Goal: Task Accomplishment & Management: Use online tool/utility

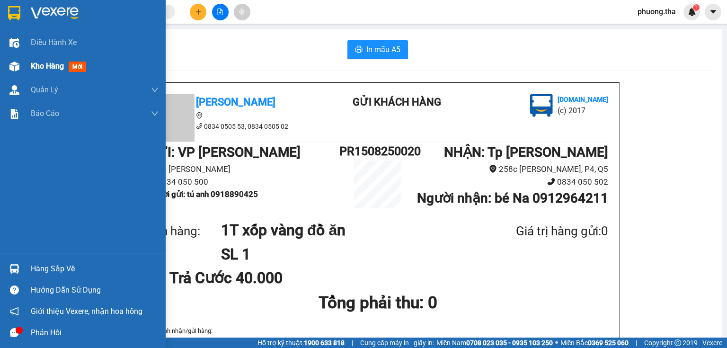
click at [81, 66] on span "mới" at bounding box center [78, 67] width 18 height 10
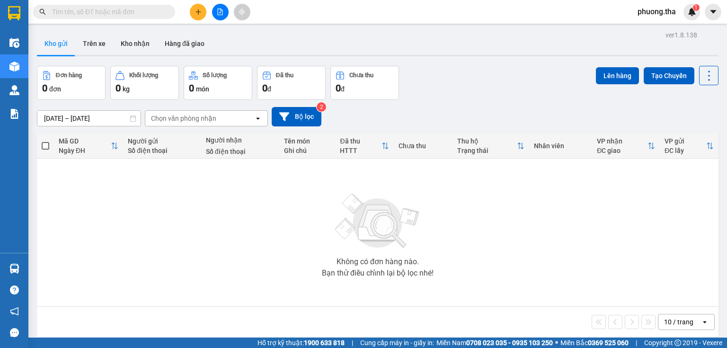
click at [660, 13] on span "phuong.tha" at bounding box center [656, 12] width 53 height 12
click at [657, 31] on span "Đăng xuất" at bounding box center [664, 29] width 40 height 10
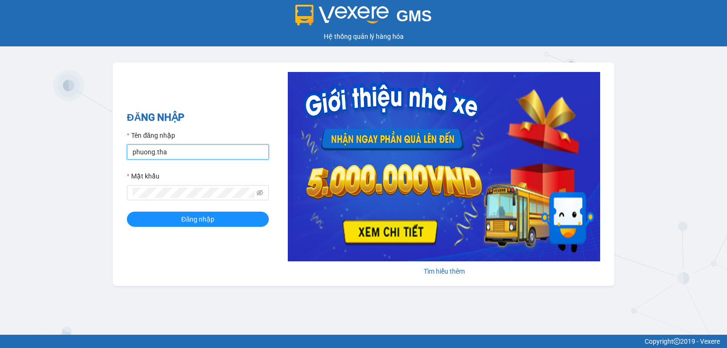
click at [208, 154] on input "phuong.tha" at bounding box center [198, 151] width 142 height 15
type input "thao.tha"
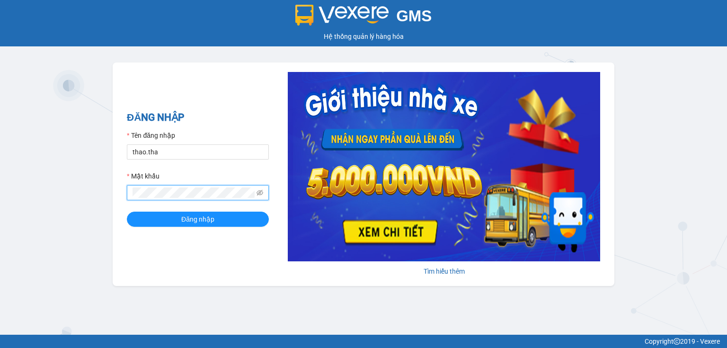
click at [128, 196] on span at bounding box center [198, 192] width 142 height 15
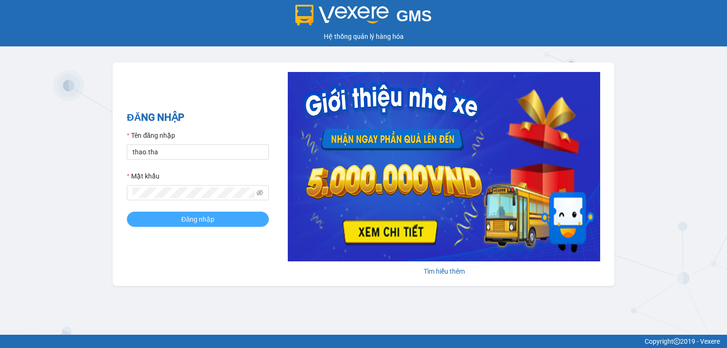
click at [206, 216] on span "Đăng nhập" at bounding box center [197, 219] width 33 height 10
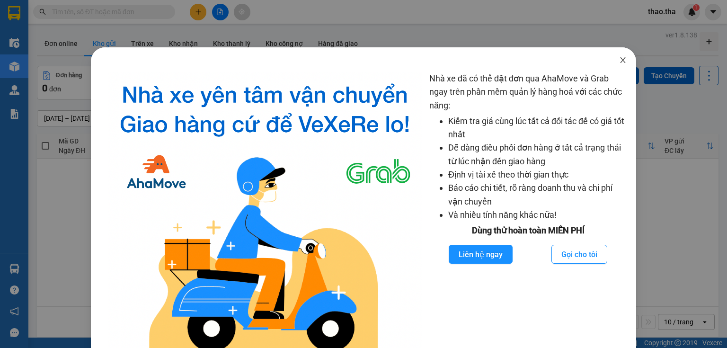
click at [619, 61] on icon "close" at bounding box center [623, 60] width 8 height 8
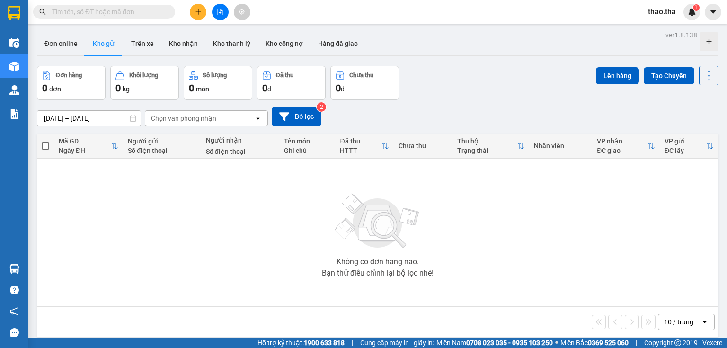
click at [80, 13] on input "text" at bounding box center [108, 12] width 112 height 10
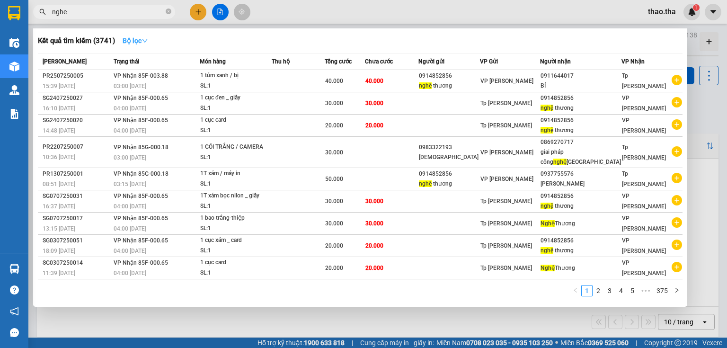
type input "nghe"
click at [148, 43] on icon "down" at bounding box center [145, 40] width 7 height 7
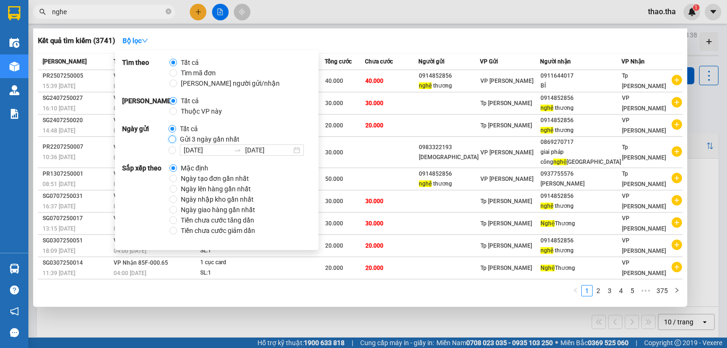
click at [173, 140] on input "Gửi 3 ngày gần nhất" at bounding box center [172, 139] width 8 height 8
radio input "true"
radio input "false"
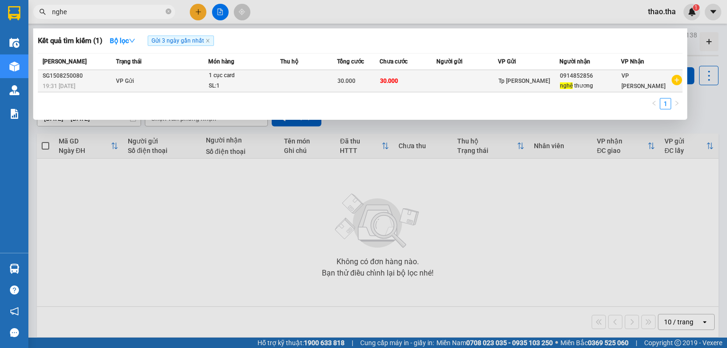
click at [363, 83] on div "30.000" at bounding box center [358, 81] width 42 height 10
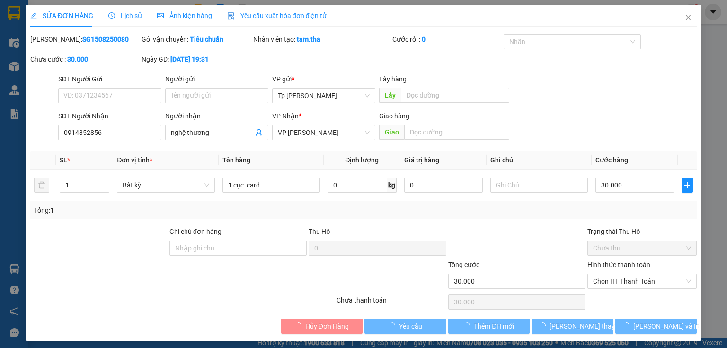
type input "0914852856"
type input "nghệ thương"
type input "30.000"
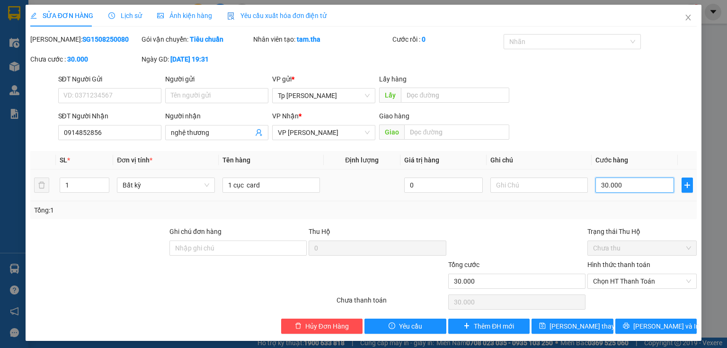
click at [617, 186] on input "30.000" at bounding box center [634, 184] width 79 height 15
type input "2"
type input "20"
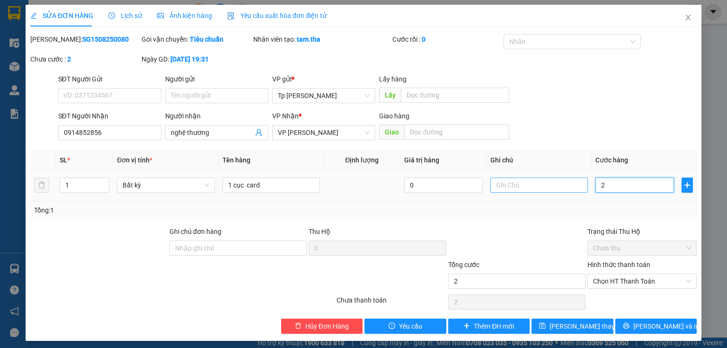
type input "20"
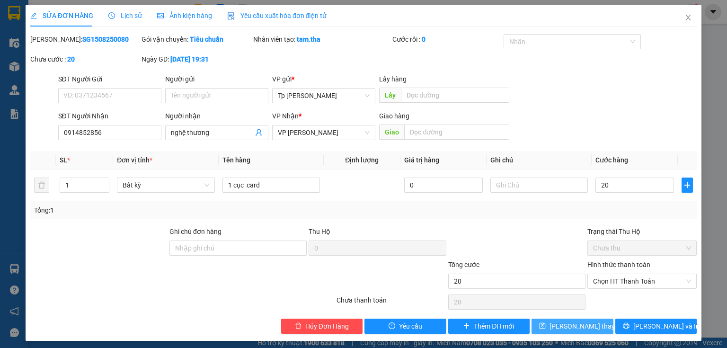
type input "20.000"
click at [575, 327] on span "[PERSON_NAME] thay đổi" at bounding box center [587, 326] width 76 height 10
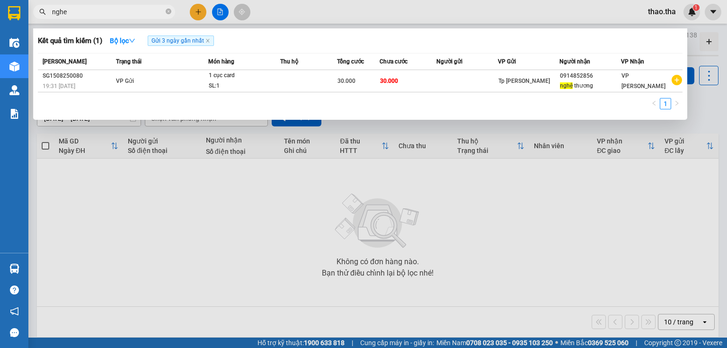
drag, startPoint x: 68, startPoint y: 11, endPoint x: 50, endPoint y: 19, distance: 19.3
click at [50, 19] on div "Kết quả tìm kiếm ( 1 ) Bộ lọc Gửi 3 ngày gần nhất Mã ĐH Trạng thái Món hàng Thu…" at bounding box center [92, 12] width 185 height 17
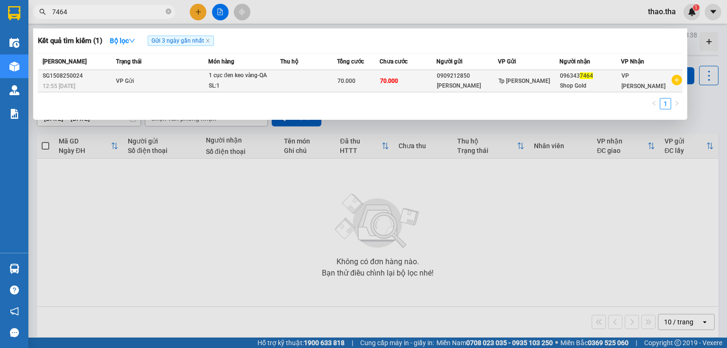
type input "7464"
click at [324, 80] on td at bounding box center [308, 81] width 57 height 22
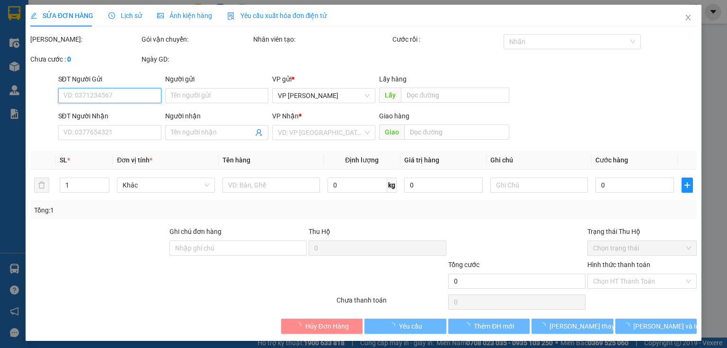
type input "0909212850"
type input "[PERSON_NAME]"
type input "0963437464"
type input "Shop Gold"
type input "70.000"
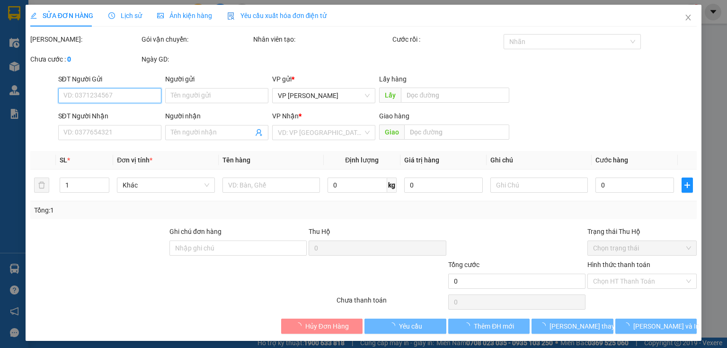
type input "70.000"
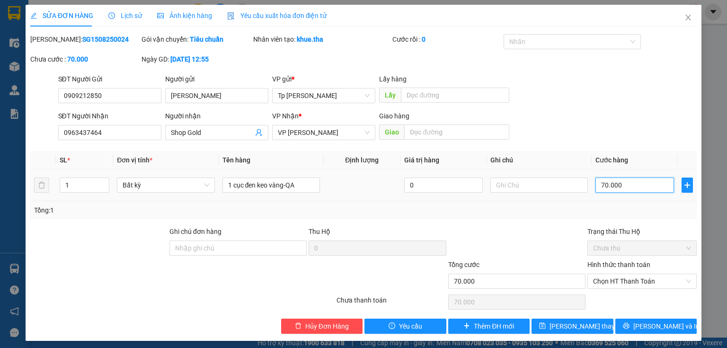
click at [619, 181] on input "70.000" at bounding box center [634, 184] width 79 height 15
type input "6"
type input "60"
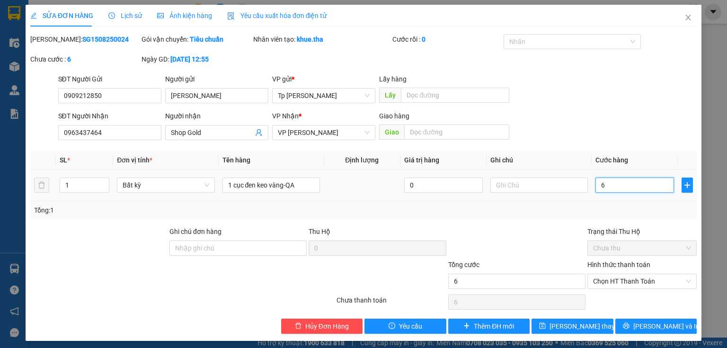
type input "60"
type input "60.000"
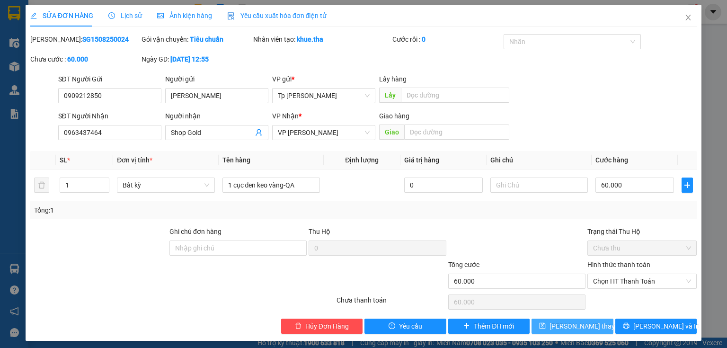
click at [574, 322] on span "[PERSON_NAME] thay đổi" at bounding box center [587, 326] width 76 height 10
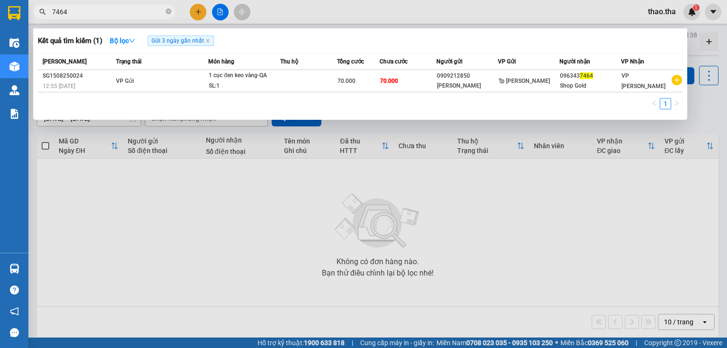
drag, startPoint x: 81, startPoint y: 12, endPoint x: 44, endPoint y: 16, distance: 38.0
click at [44, 16] on span "7464" at bounding box center [104, 12] width 142 height 14
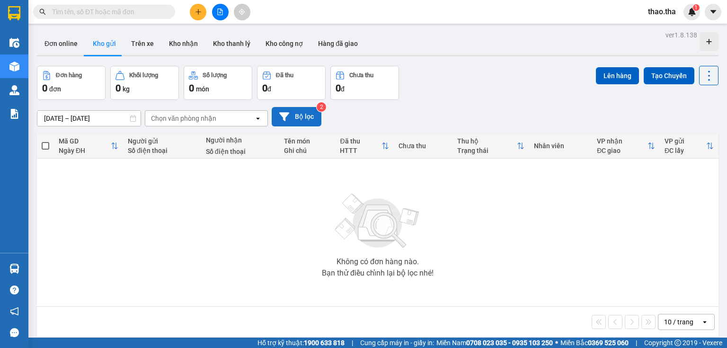
click at [299, 118] on button "Bộ lọc" at bounding box center [297, 116] width 50 height 19
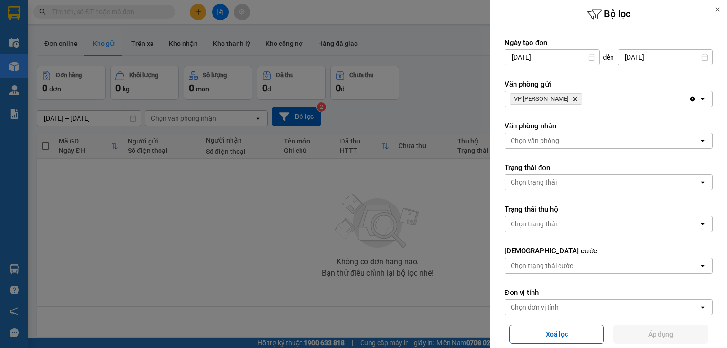
click at [581, 62] on input "[DATE]" at bounding box center [552, 57] width 94 height 15
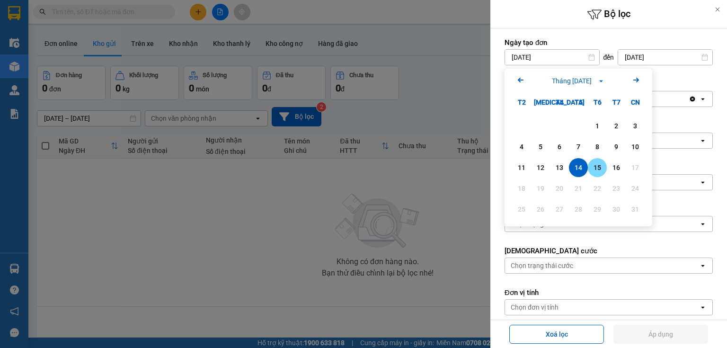
drag, startPoint x: 594, startPoint y: 167, endPoint x: 591, endPoint y: 143, distance: 24.0
click at [595, 166] on div "15" at bounding box center [597, 167] width 13 height 11
type input "[DATE]"
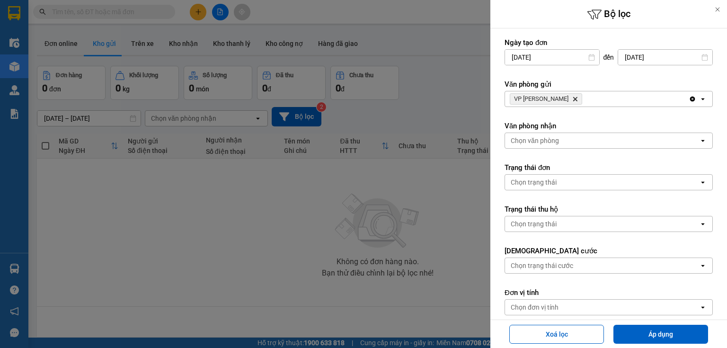
click at [572, 97] on icon "Delete" at bounding box center [575, 99] width 6 height 6
click at [559, 97] on div "Chọn văn phòng" at bounding box center [602, 98] width 194 height 15
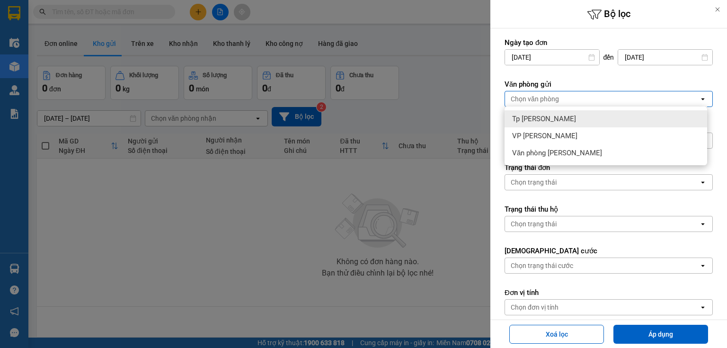
click at [564, 117] on div "Tp [PERSON_NAME]" at bounding box center [605, 118] width 203 height 17
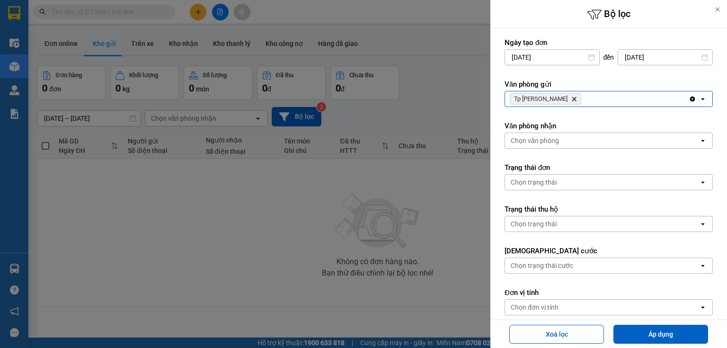
click at [567, 142] on div "Chọn văn phòng" at bounding box center [602, 140] width 194 height 15
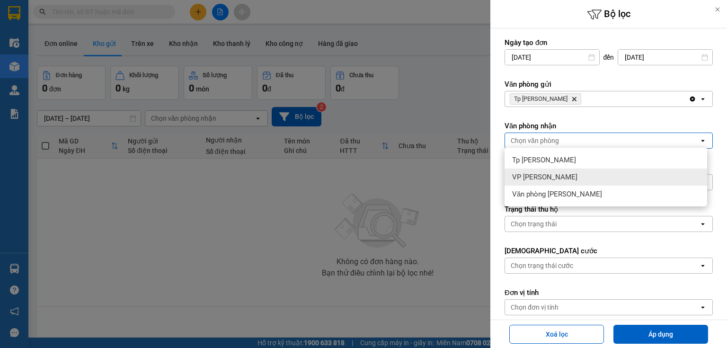
click at [568, 175] on div "VP [PERSON_NAME]" at bounding box center [605, 176] width 203 height 17
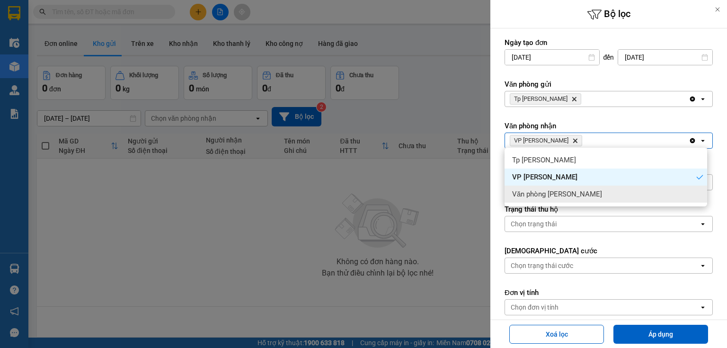
click at [581, 193] on span "Văn phòng [PERSON_NAME]" at bounding box center [557, 193] width 90 height 9
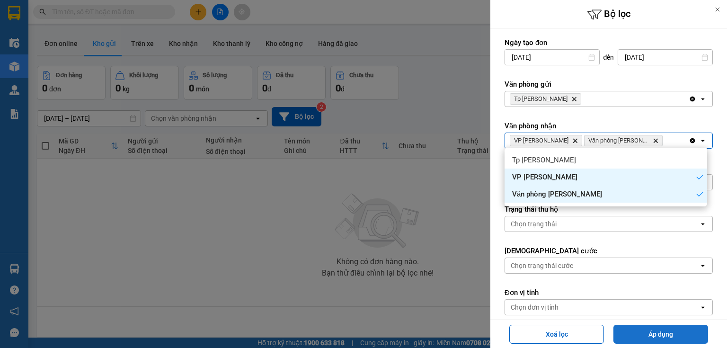
click at [661, 331] on button "Áp dụng" at bounding box center [660, 334] width 95 height 19
type input "[DATE] – [DATE]"
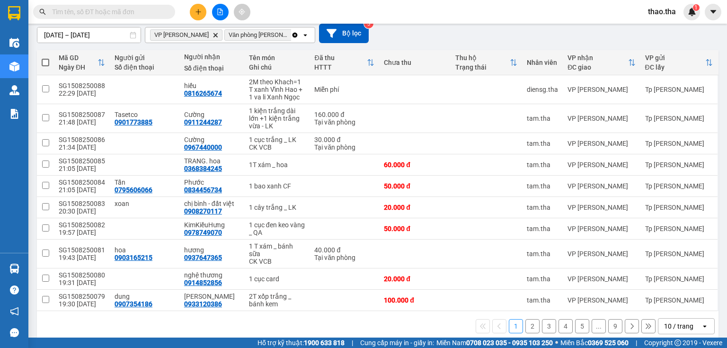
scroll to position [86, 0]
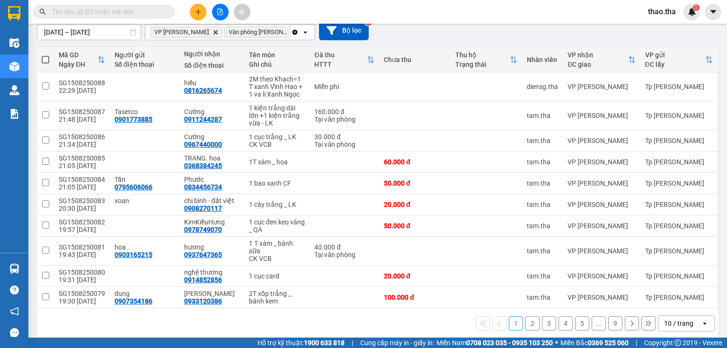
click at [610, 316] on button "9" at bounding box center [615, 323] width 14 height 14
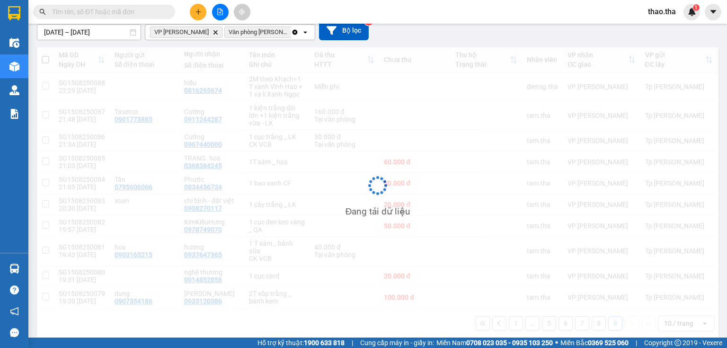
scroll to position [44, 0]
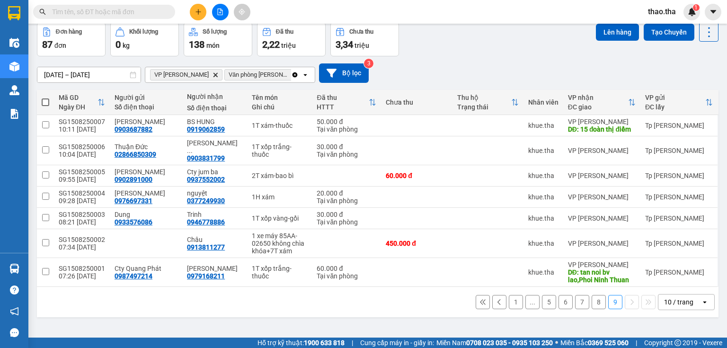
click at [677, 301] on div "10 / trang" at bounding box center [678, 301] width 29 height 9
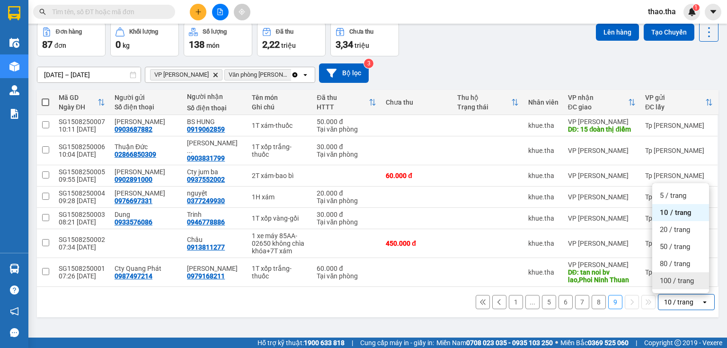
click at [676, 280] on span "100 / trang" at bounding box center [677, 280] width 34 height 9
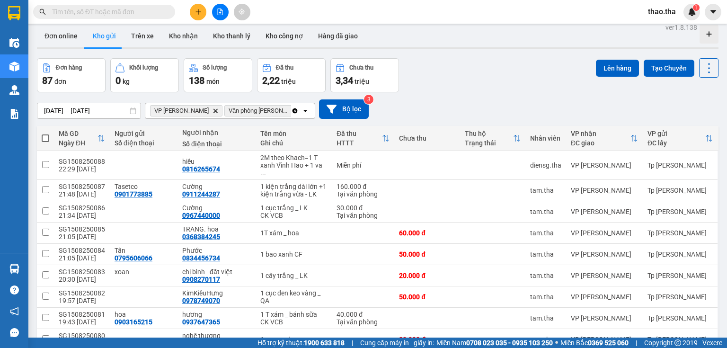
scroll to position [8, 0]
click at [45, 136] on span at bounding box center [46, 138] width 8 height 8
click at [45, 133] on input "checkbox" at bounding box center [45, 133] width 0 height 0
checkbox input "true"
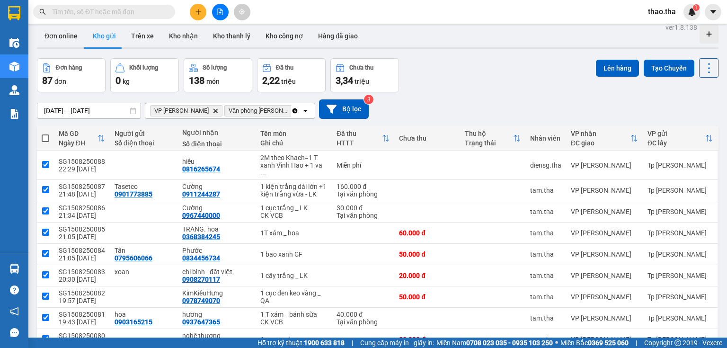
checkbox input "true"
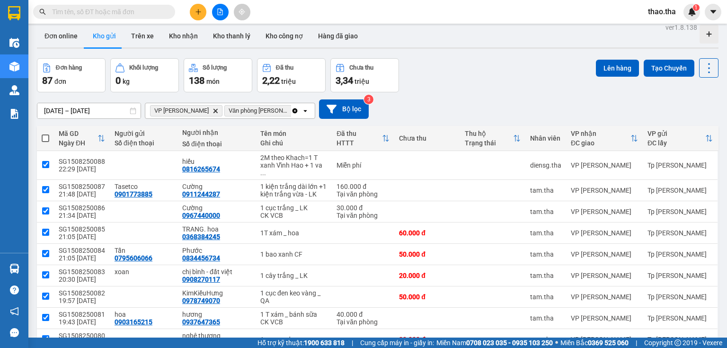
checkbox input "true"
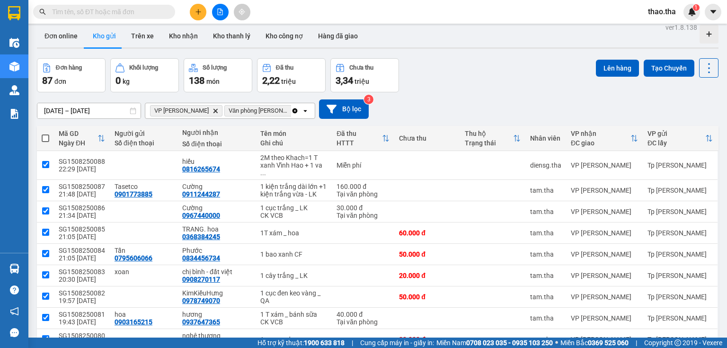
checkbox input "true"
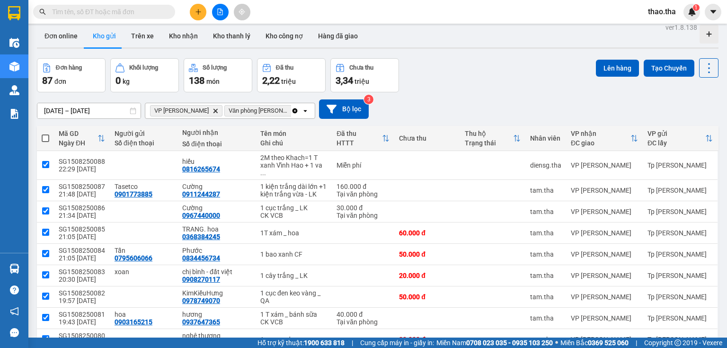
checkbox input "true"
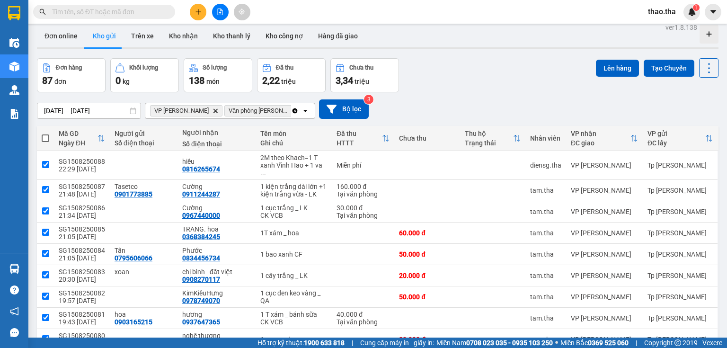
checkbox input "true"
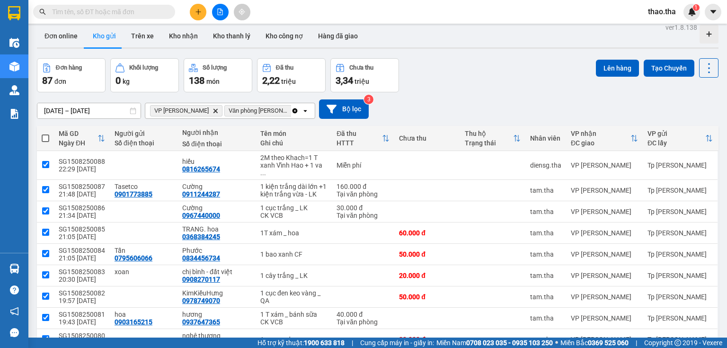
checkbox input "true"
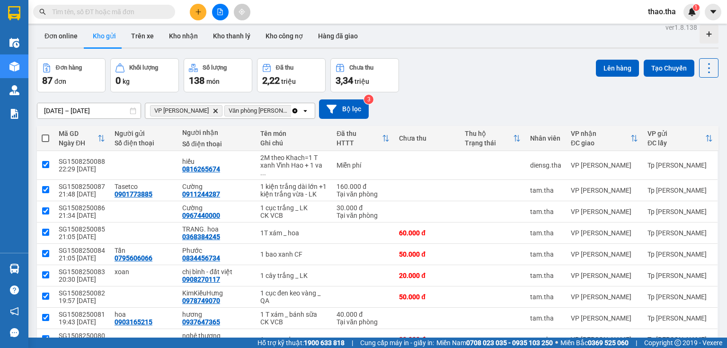
checkbox input "true"
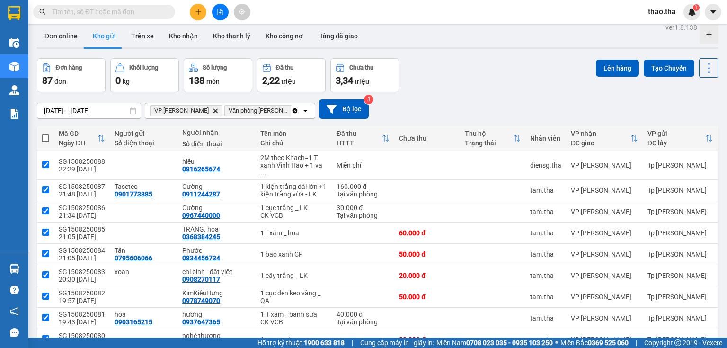
checkbox input "true"
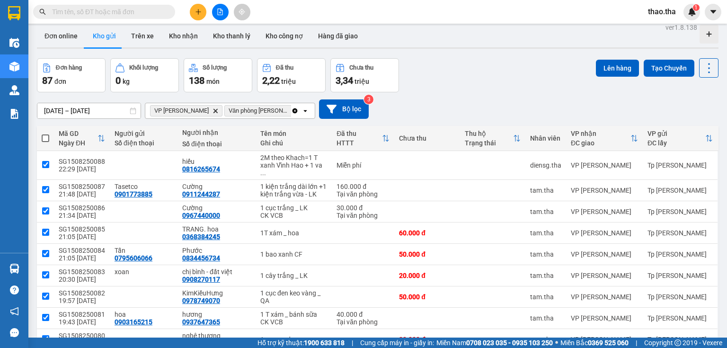
checkbox input "true"
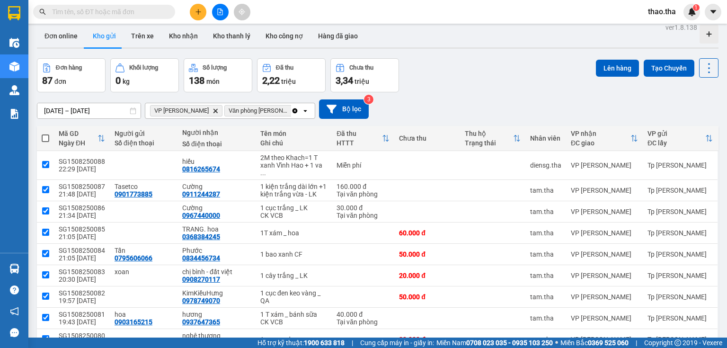
checkbox input "true"
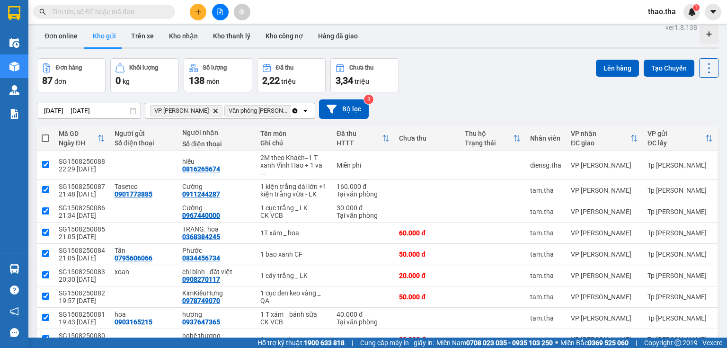
checkbox input "true"
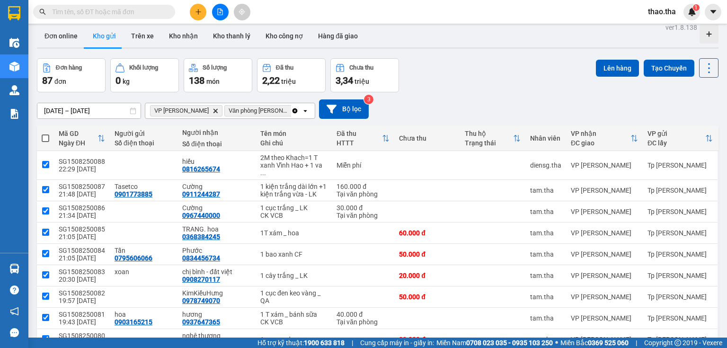
checkbox input "true"
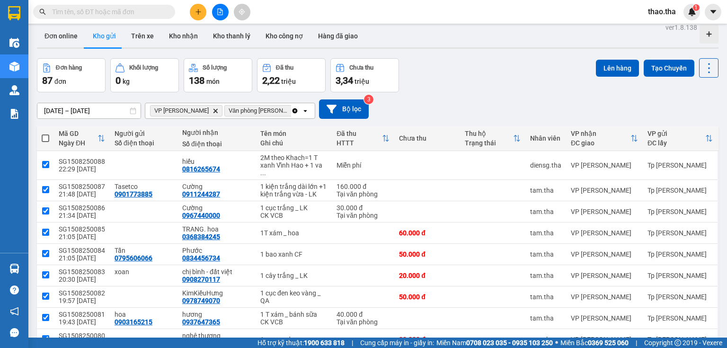
checkbox input "true"
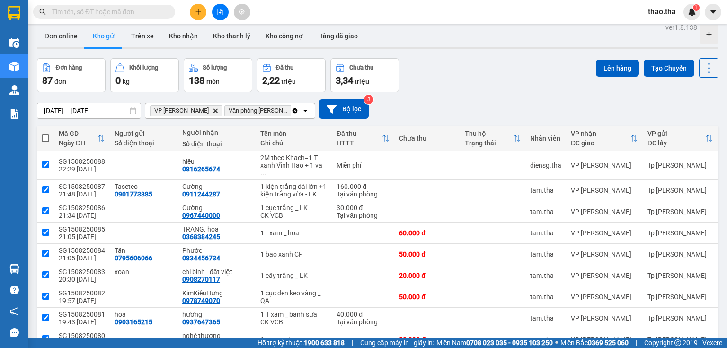
checkbox input "true"
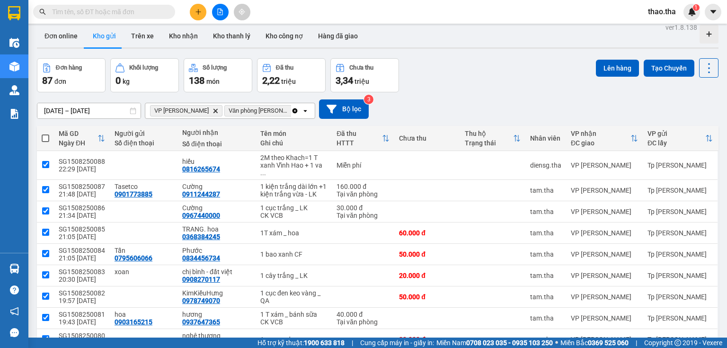
checkbox input "true"
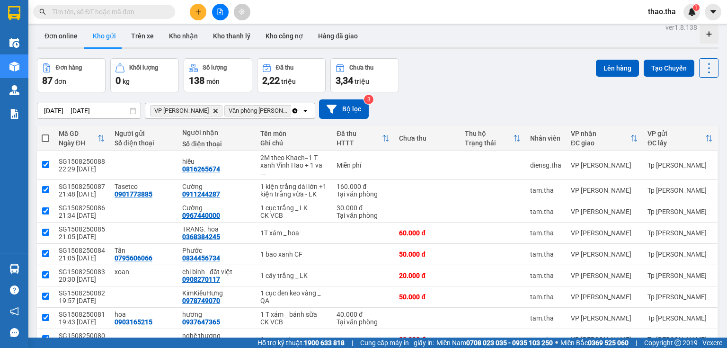
checkbox input "true"
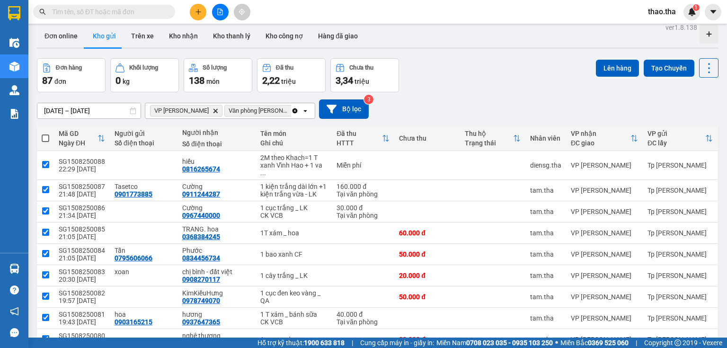
checkbox input "true"
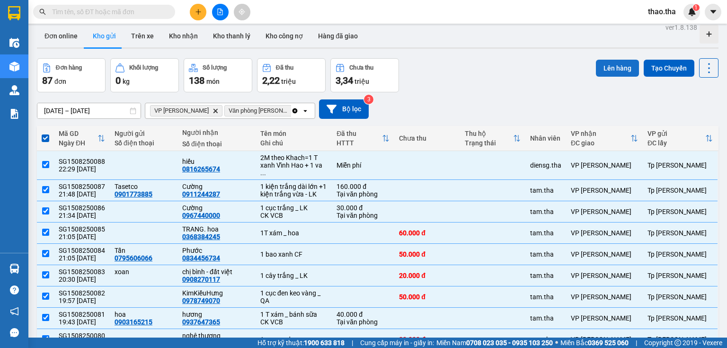
click at [606, 66] on button "Lên hàng" at bounding box center [617, 68] width 43 height 17
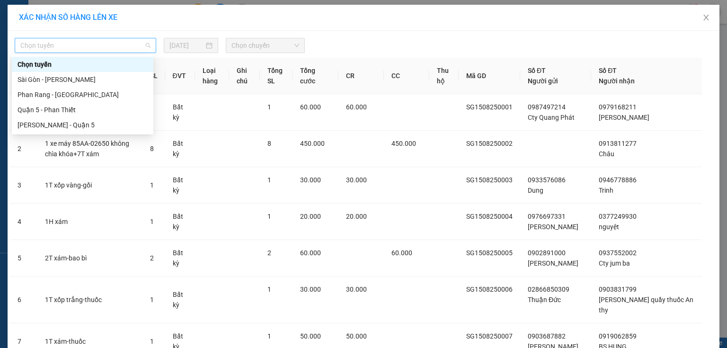
click at [107, 44] on span "Chọn tuyến" at bounding box center [85, 45] width 130 height 14
click at [101, 82] on div "Sài Gòn - [PERSON_NAME]" at bounding box center [83, 79] width 130 height 10
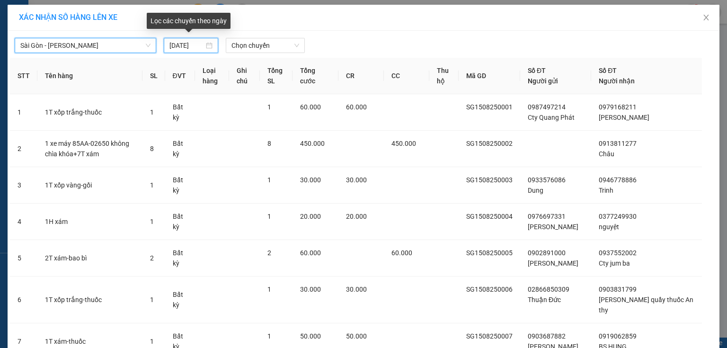
click at [196, 48] on input "[DATE]" at bounding box center [186, 45] width 35 height 10
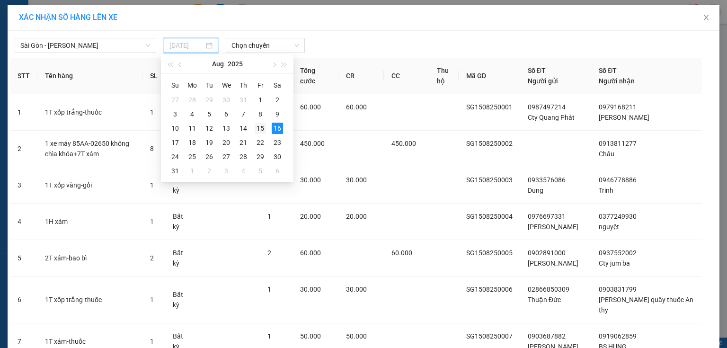
click at [259, 128] on div "15" at bounding box center [260, 128] width 11 height 11
type input "[DATE]"
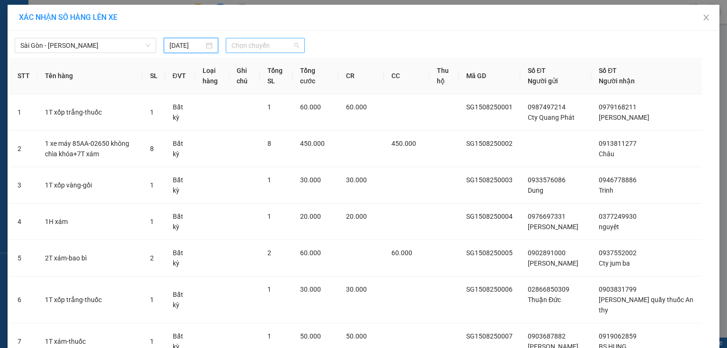
drag, startPoint x: 270, startPoint y: 47, endPoint x: 268, endPoint y: 57, distance: 10.0
click at [270, 47] on span "Chọn chuyến" at bounding box center [265, 45] width 68 height 14
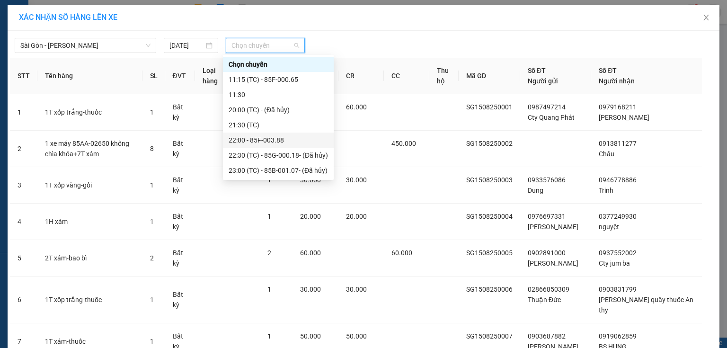
click at [282, 139] on div "22:00 - 85F-003.88" at bounding box center [278, 140] width 99 height 10
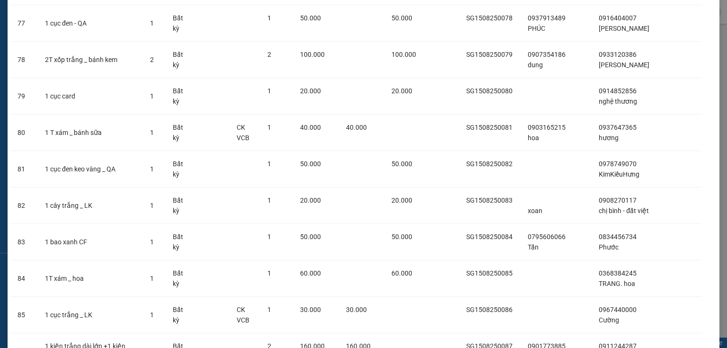
scroll to position [3025, 0]
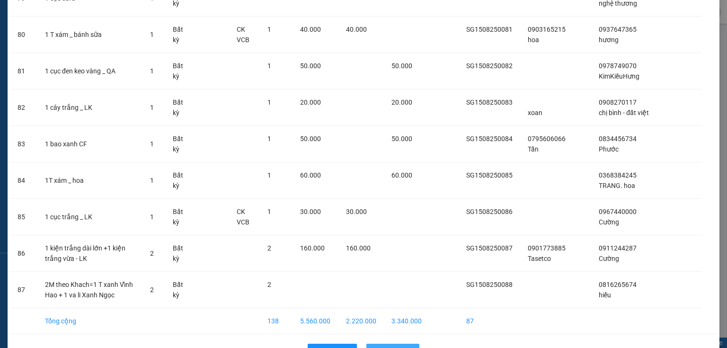
click at [386, 346] on span "Lên hàng" at bounding box center [397, 351] width 27 height 10
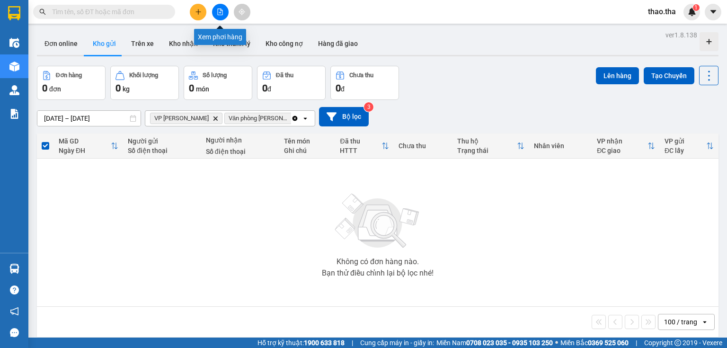
click at [218, 11] on icon "file-add" at bounding box center [220, 12] width 5 height 7
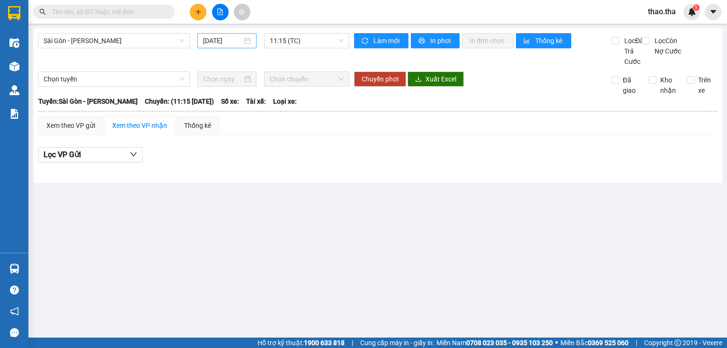
click at [224, 38] on input "[DATE]" at bounding box center [222, 40] width 39 height 10
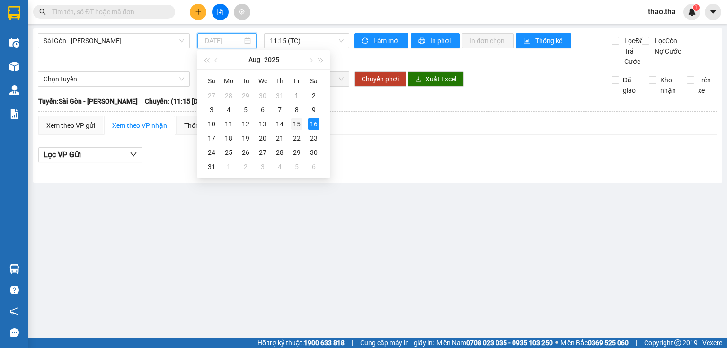
click at [299, 124] on div "15" at bounding box center [296, 123] width 11 height 11
type input "[DATE]"
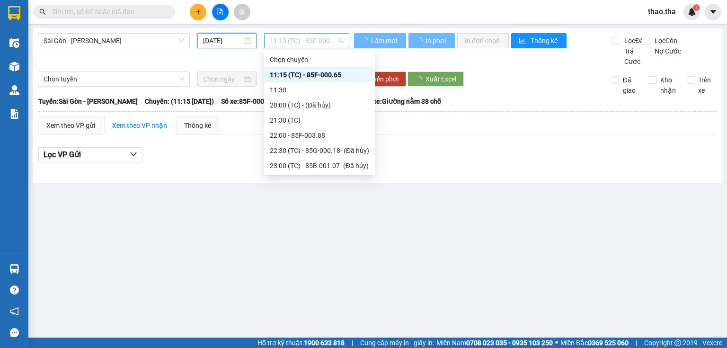
click at [305, 41] on span "11:15 (TC) - 85F-000.65" at bounding box center [307, 41] width 74 height 14
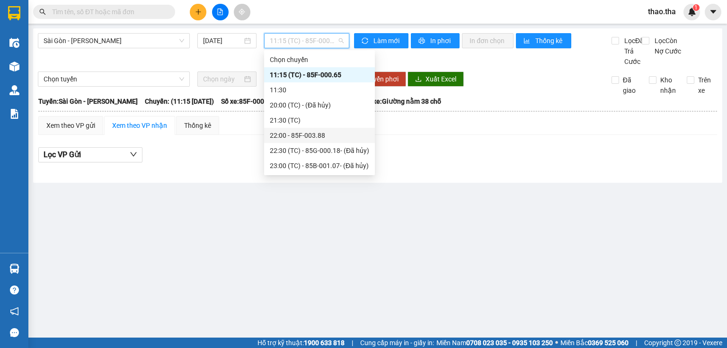
click at [318, 133] on div "22:00 - 85F-003.88" at bounding box center [319, 135] width 99 height 10
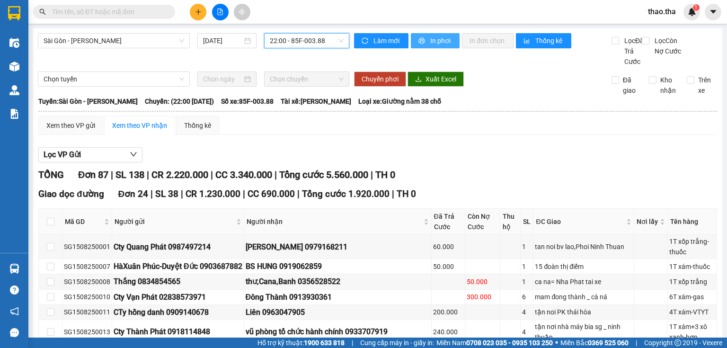
click at [433, 42] on span "In phơi" at bounding box center [441, 40] width 22 height 10
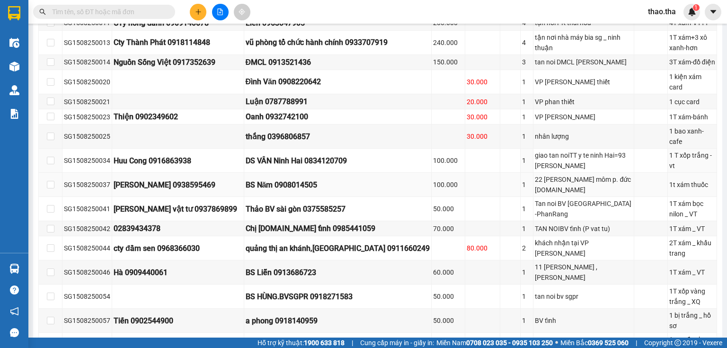
scroll to position [303, 0]
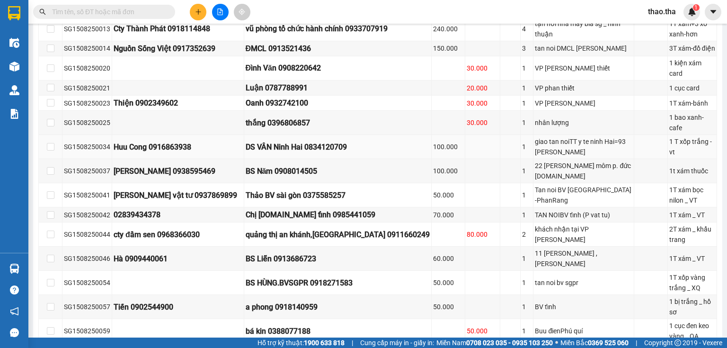
click at [278, 139] on td "DS VÂN Ninh Hai 0834120709" at bounding box center [337, 147] width 187 height 24
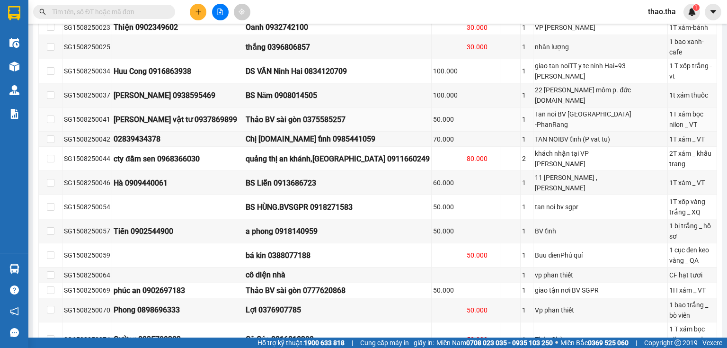
scroll to position [341, 0]
